Goal: Task Accomplishment & Management: Manage account settings

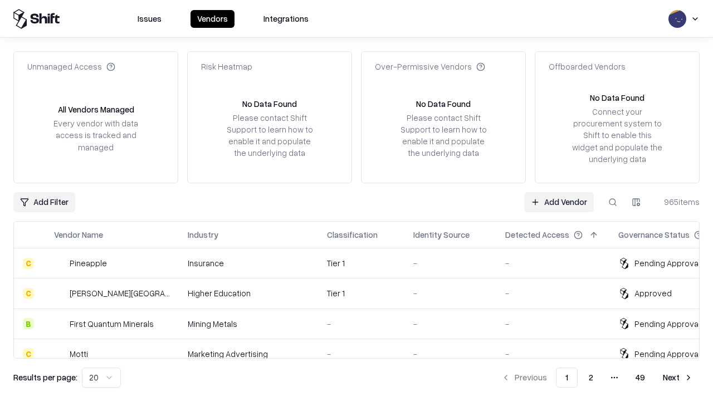
click at [559, 202] on link "Add Vendor" at bounding box center [559, 202] width 70 height 20
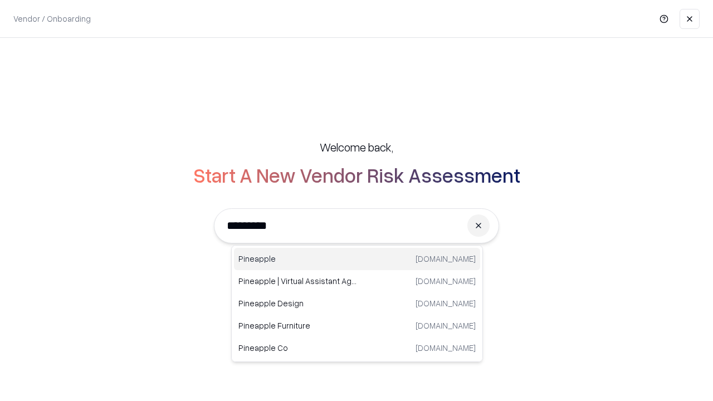
click at [357, 259] on div "Pineapple [DOMAIN_NAME]" at bounding box center [357, 259] width 246 height 22
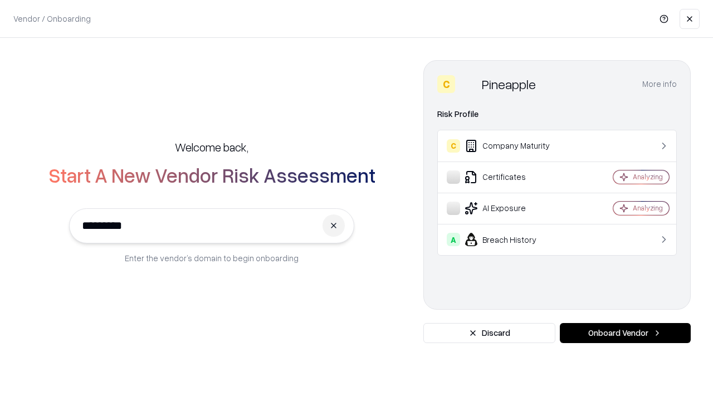
type input "*********"
click at [625, 333] on button "Onboard Vendor" at bounding box center [625, 333] width 131 height 20
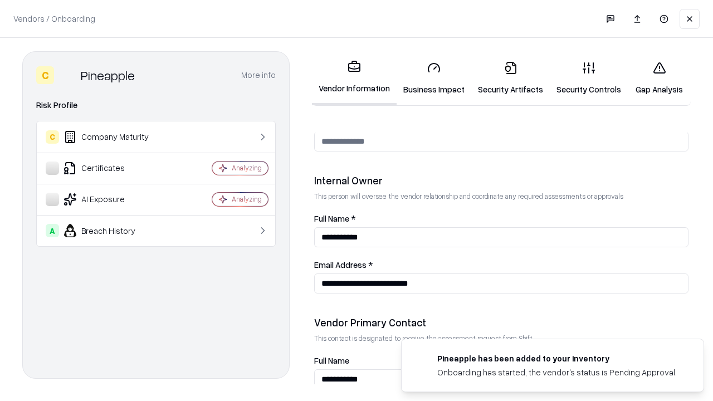
scroll to position [577, 0]
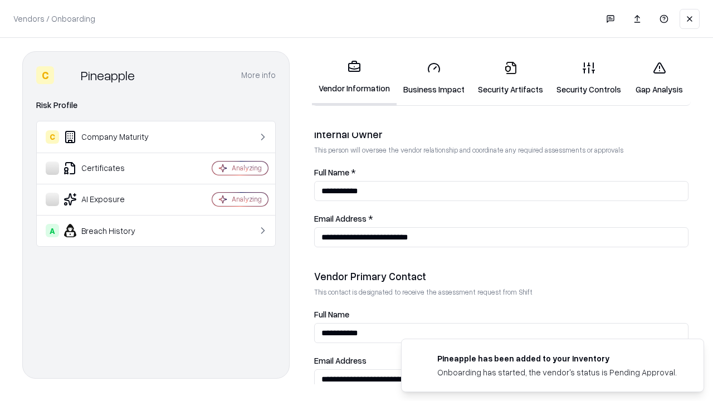
click at [434, 78] on link "Business Impact" at bounding box center [433, 78] width 75 height 52
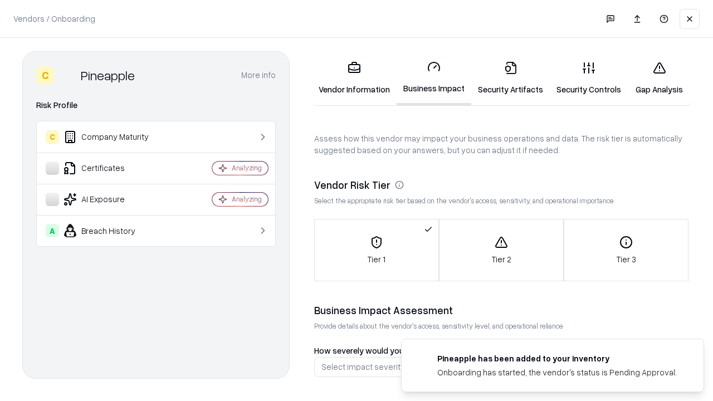
click at [510, 78] on link "Security Artifacts" at bounding box center [510, 78] width 79 height 52
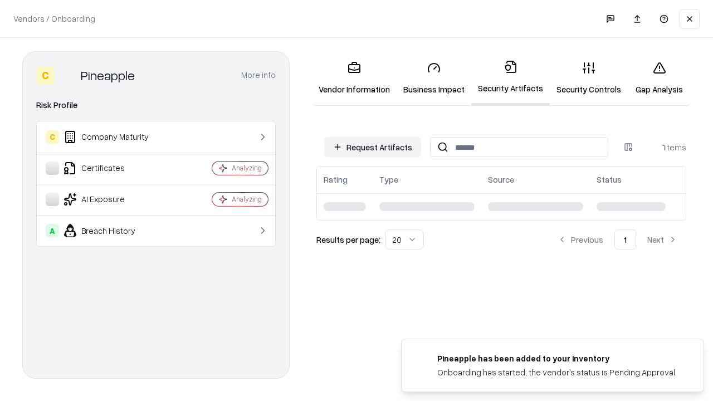
click at [373, 147] on button "Request Artifacts" at bounding box center [372, 147] width 97 height 20
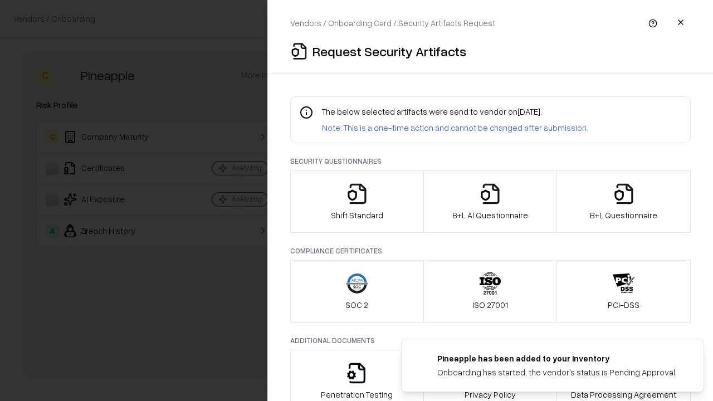
click at [356, 202] on icon "button" at bounding box center [357, 194] width 22 height 22
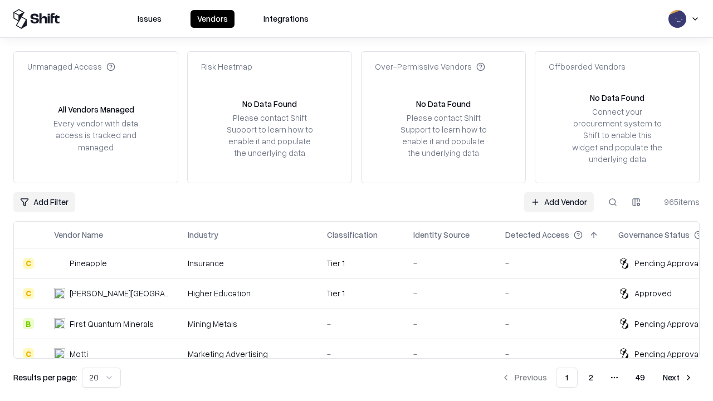
click at [559, 202] on link "Add Vendor" at bounding box center [559, 202] width 70 height 20
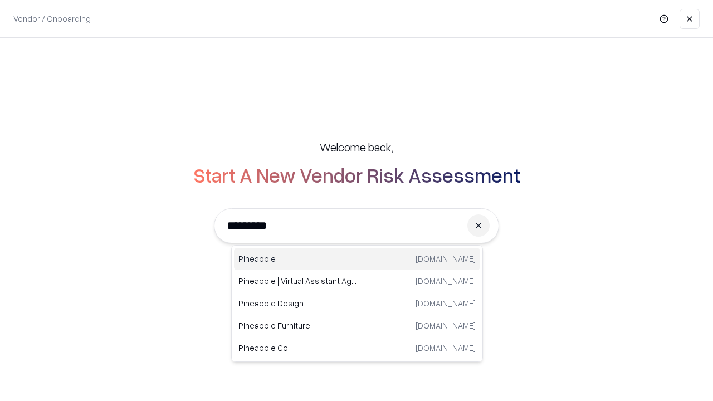
click at [357, 259] on div "Pineapple [DOMAIN_NAME]" at bounding box center [357, 259] width 246 height 22
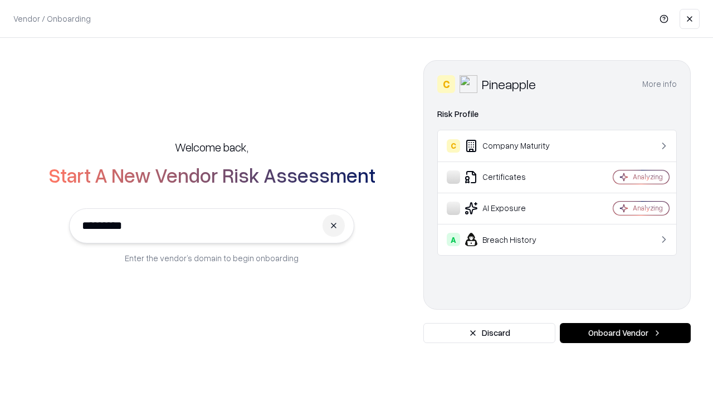
type input "*********"
click at [625, 333] on button "Onboard Vendor" at bounding box center [625, 333] width 131 height 20
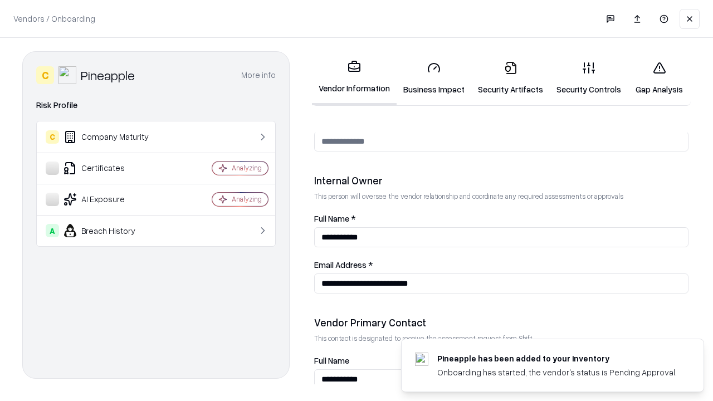
scroll to position [577, 0]
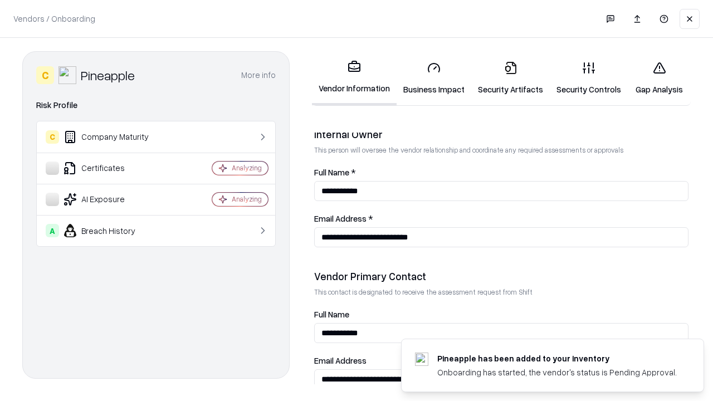
click at [659, 78] on link "Gap Analysis" at bounding box center [659, 78] width 63 height 52
